Goal: Task Accomplishment & Management: Manage account settings

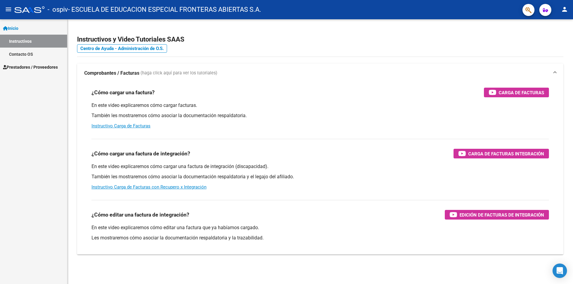
click at [51, 65] on span "Prestadores / Proveedores" at bounding box center [30, 67] width 55 height 7
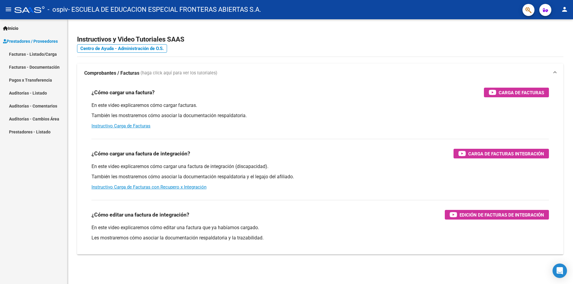
click at [38, 79] on link "Pagos x Transferencia" at bounding box center [33, 79] width 67 height 13
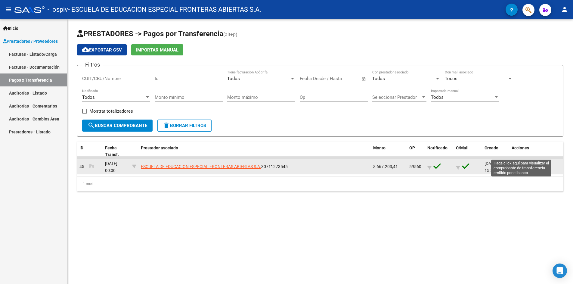
click at [521, 164] on icon "button" at bounding box center [521, 166] width 3 height 5
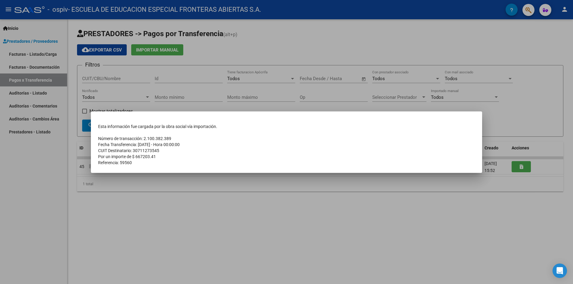
click at [296, 243] on div at bounding box center [286, 142] width 573 height 284
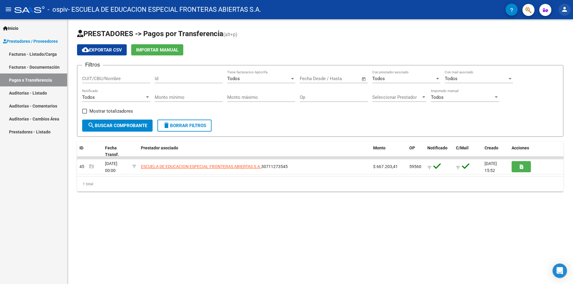
click at [566, 10] on mat-icon "person" at bounding box center [564, 9] width 7 height 7
click at [557, 41] on button "exit_to_app Salir" at bounding box center [552, 39] width 37 height 14
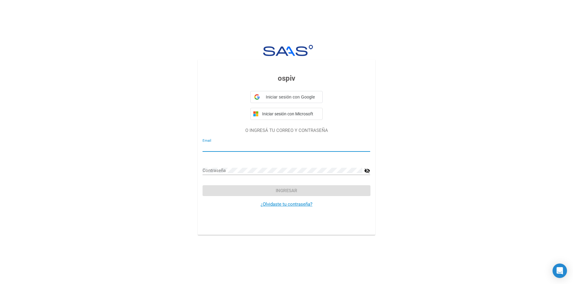
type input "[EMAIL_ADDRESS][DOMAIN_NAME]"
